Goal: Communication & Community: Ask a question

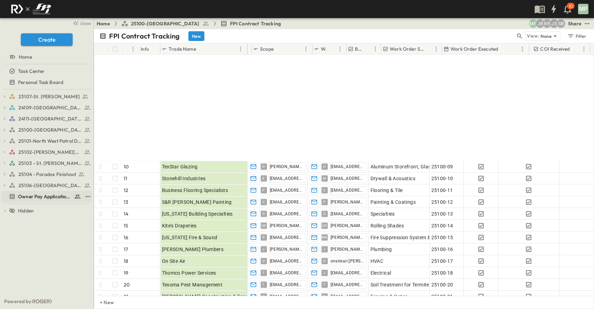
scroll to position [139, 117]
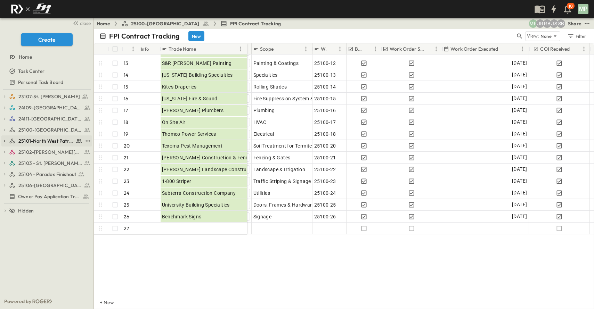
click at [4, 139] on icon "button" at bounding box center [4, 141] width 5 height 5
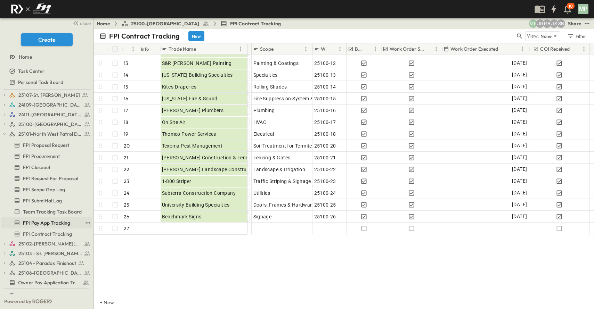
click at [38, 224] on span "FPI Pay App Tracking" at bounding box center [46, 223] width 47 height 7
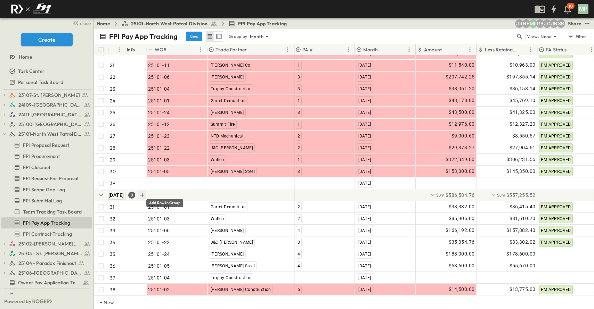
scroll to position [308, 0]
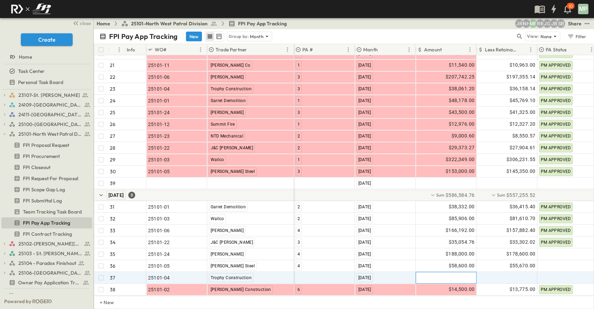
click at [440, 273] on div at bounding box center [446, 278] width 60 height 11
type input "*"
type input "********"
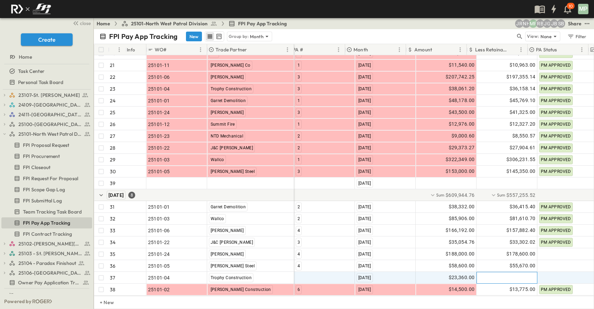
scroll to position [308, 10]
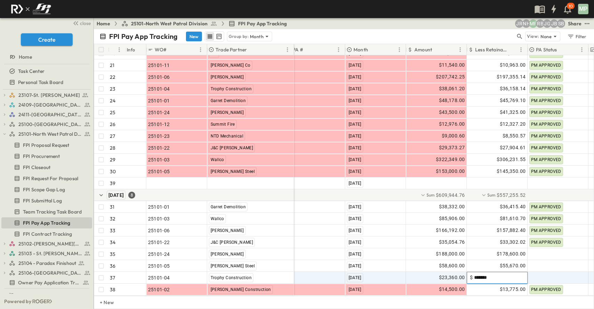
type input "********"
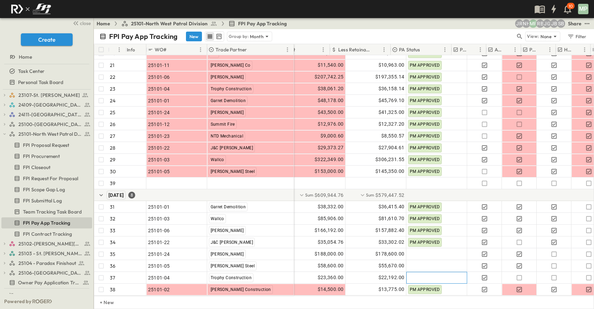
scroll to position [308, 147]
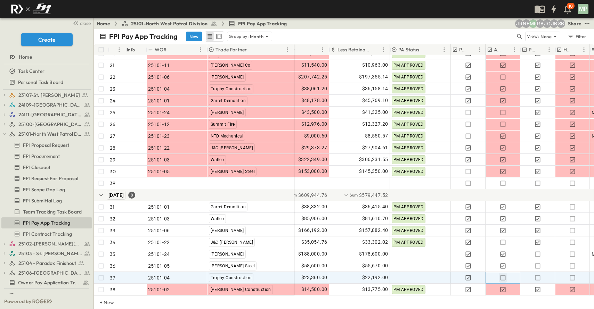
click at [503, 275] on icon "button" at bounding box center [503, 278] width 7 height 7
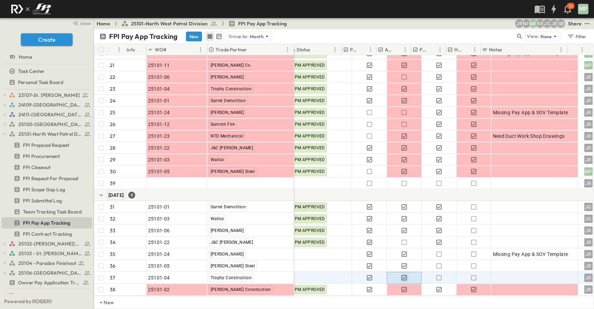
scroll to position [308, 257]
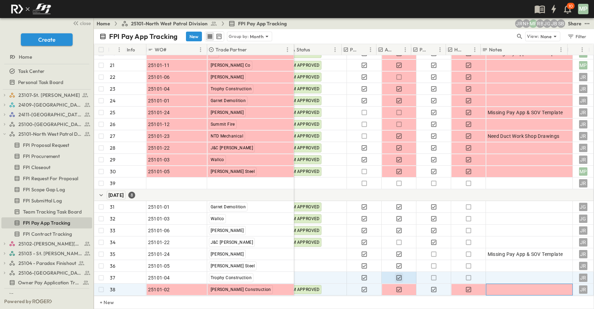
click at [516, 285] on div at bounding box center [529, 290] width 83 height 10
type textarea "**********"
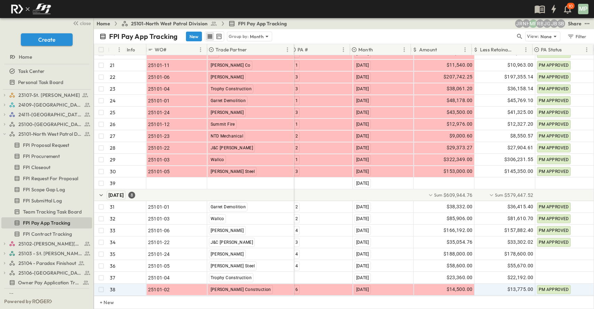
scroll to position [308, 0]
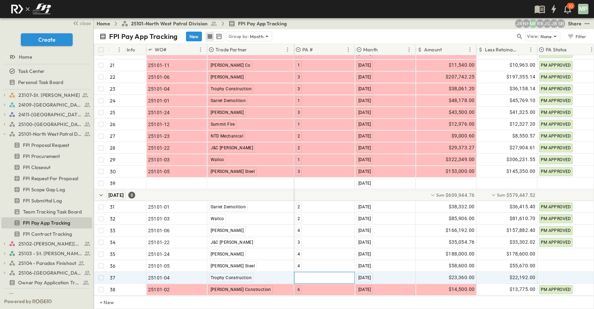
click at [306, 273] on div at bounding box center [325, 278] width 60 height 11
type input "*"
click at [299, 293] on span "4" at bounding box center [298, 296] width 2 height 6
